Goal: Task Accomplishment & Management: Use online tool/utility

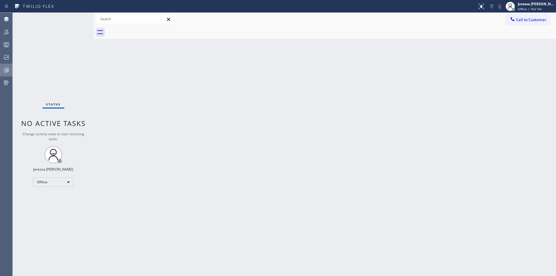
click at [7, 72] on icon at bounding box center [7, 70] width 3 height 4
